Goal: Navigation & Orientation: Find specific page/section

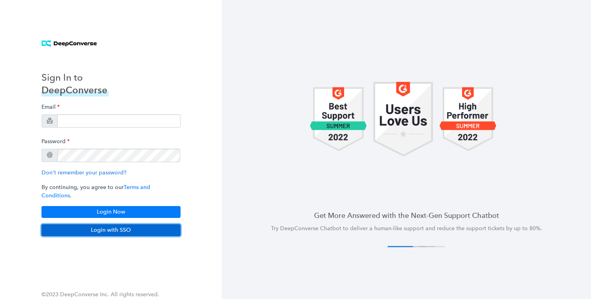
click at [134, 230] on button "Login with SSO" at bounding box center [110, 230] width 139 height 12
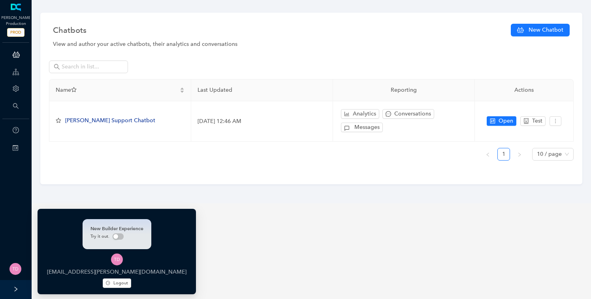
click at [16, 267] on img at bounding box center [15, 269] width 12 height 12
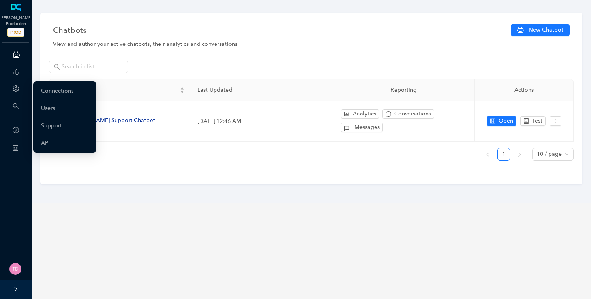
click at [15, 91] on icon "setting" at bounding box center [16, 88] width 6 height 6
click at [49, 91] on link "Connections" at bounding box center [57, 91] width 32 height 16
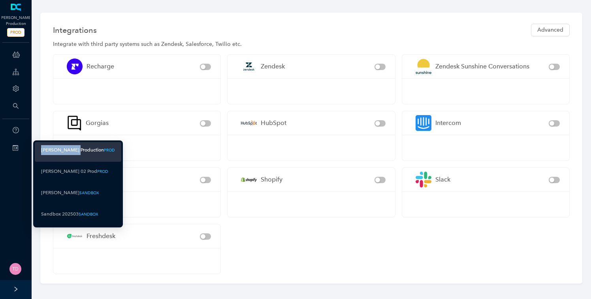
click at [73, 145] on div "[PERSON_NAME] Production" at bounding box center [72, 150] width 63 height 10
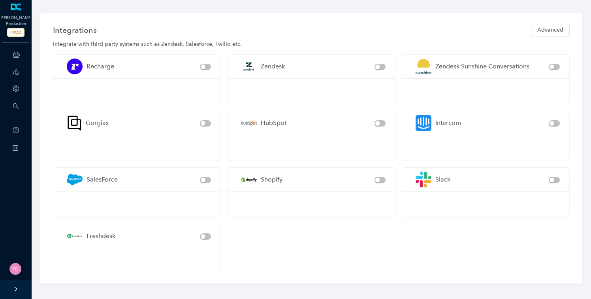
click at [13, 295] on div at bounding box center [16, 289] width 32 height 19
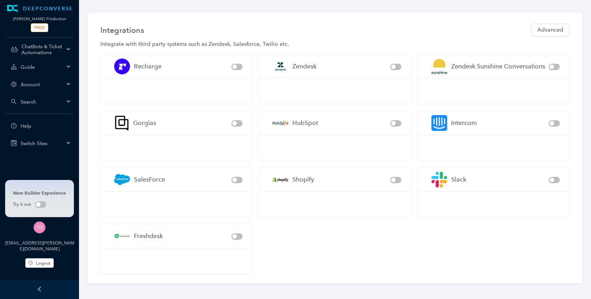
click at [62, 85] on span "Account" at bounding box center [42, 84] width 43 height 6
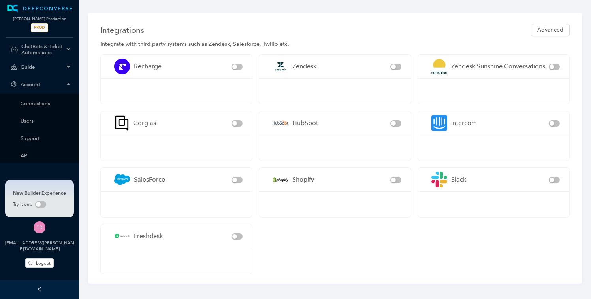
scroll to position [4, 0]
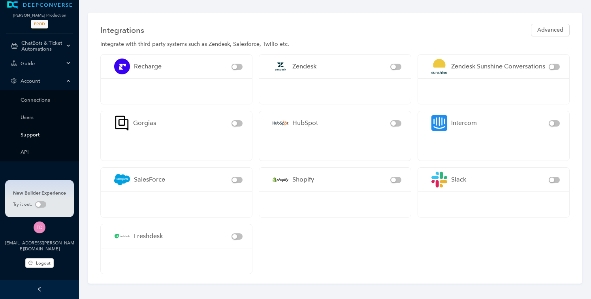
click at [36, 131] on link "Support" at bounding box center [46, 134] width 51 height 6
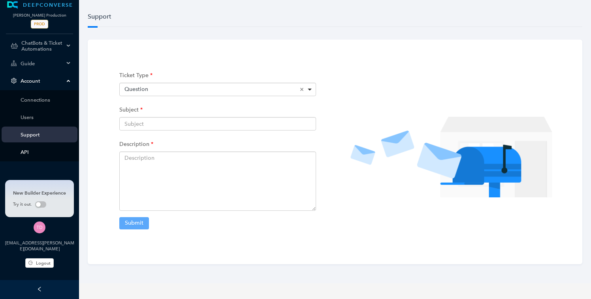
click at [24, 149] on link "API" at bounding box center [46, 152] width 51 height 6
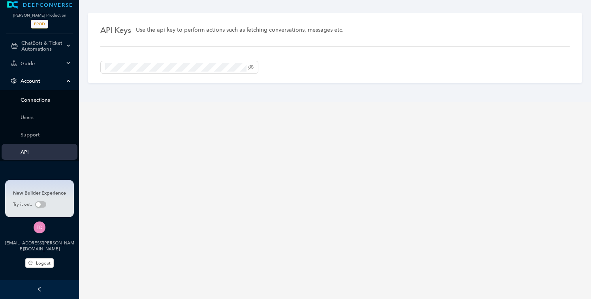
click at [33, 101] on link "Connections" at bounding box center [46, 100] width 51 height 6
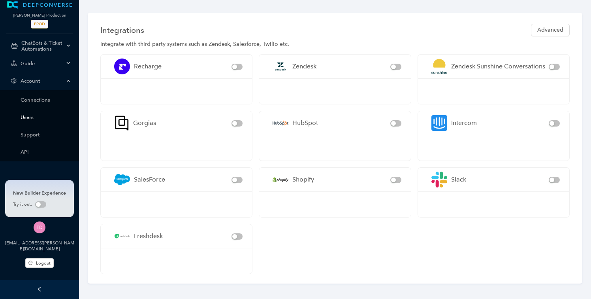
click at [33, 117] on link "Users" at bounding box center [46, 117] width 51 height 6
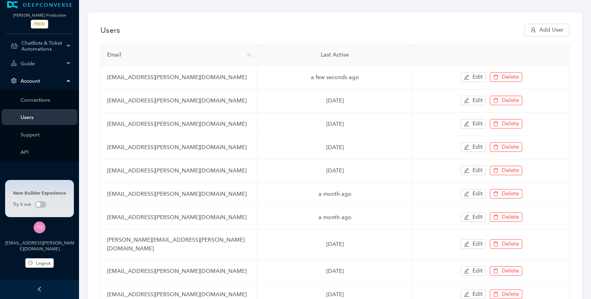
click at [23, 64] on span "Guide" at bounding box center [42, 63] width 43 height 6
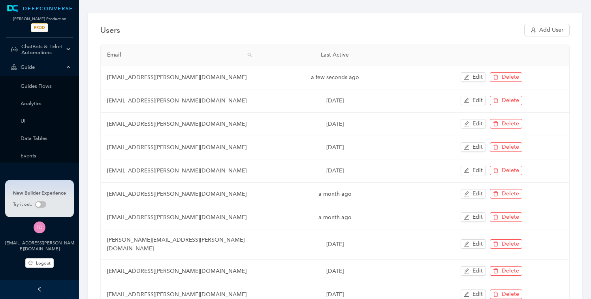
click at [57, 67] on span "Guide" at bounding box center [42, 67] width 43 height 6
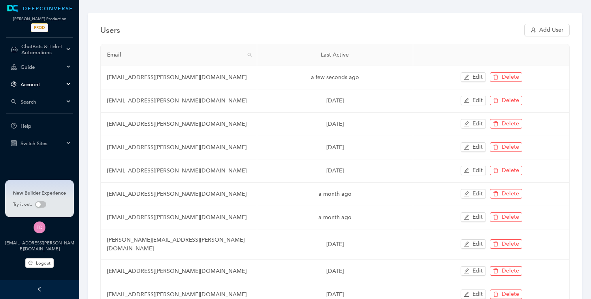
click at [62, 48] on span "ChatBots & Ticket Automations" at bounding box center [42, 49] width 43 height 12
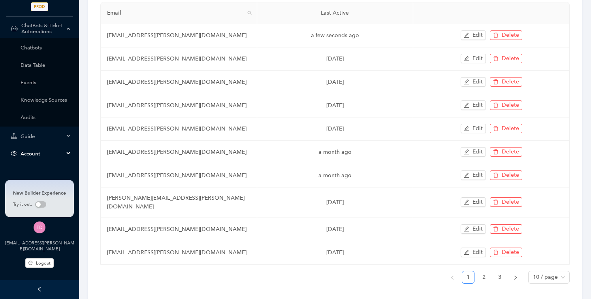
scroll to position [58, 0]
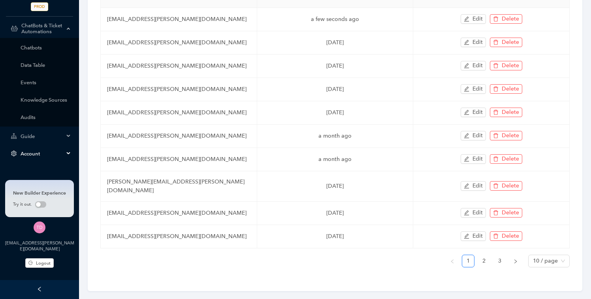
click at [41, 287] on icon "left" at bounding box center [40, 289] width 6 height 6
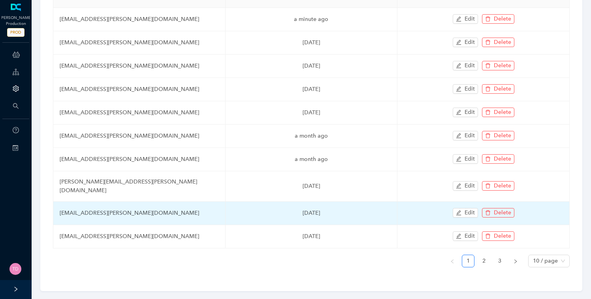
scroll to position [0, 0]
